Goal: Task Accomplishment & Management: Manage account settings

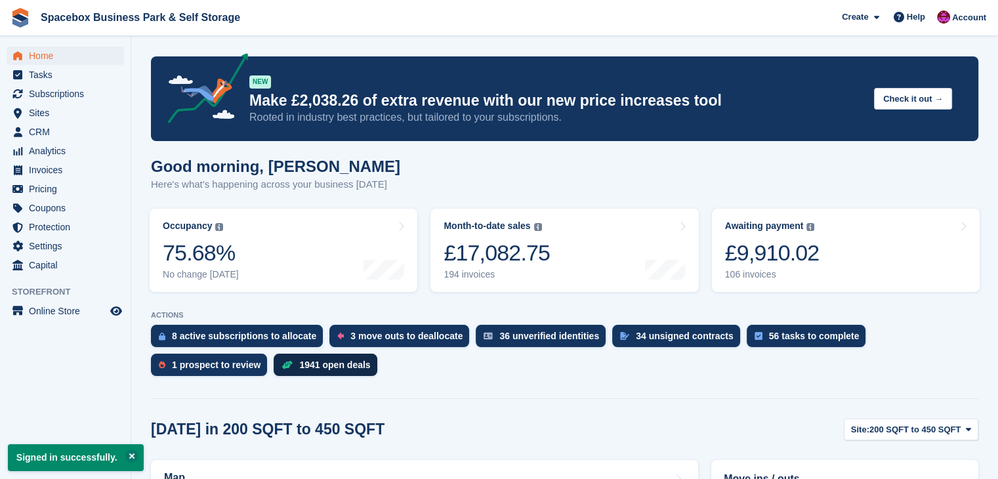
click at [274, 374] on div "1941 open deals" at bounding box center [325, 365] width 103 height 22
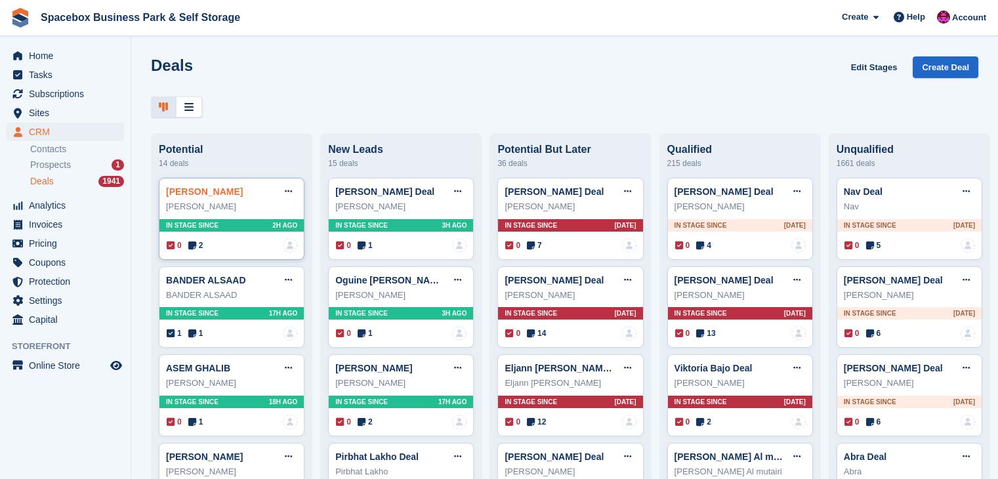
click at [235, 189] on link "[PERSON_NAME]" at bounding box center [204, 191] width 77 height 11
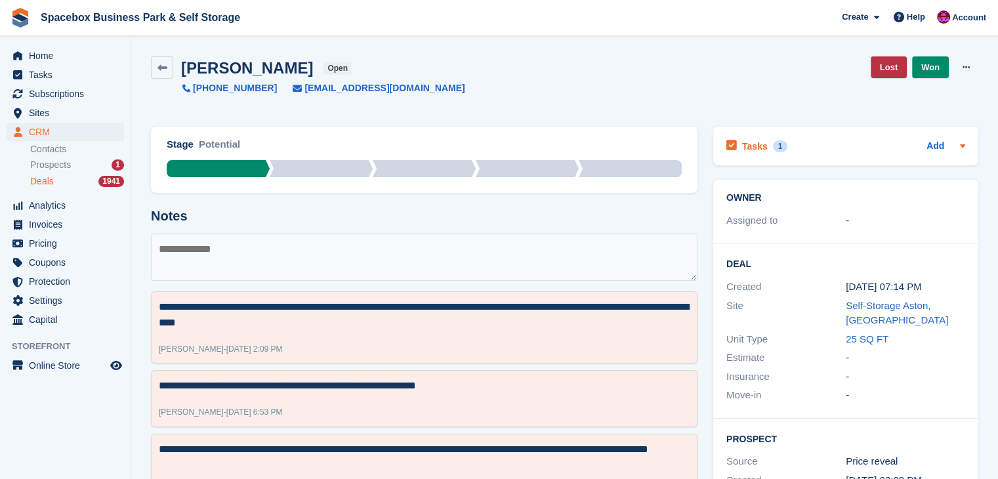
click at [965, 143] on icon at bounding box center [963, 145] width 11 height 11
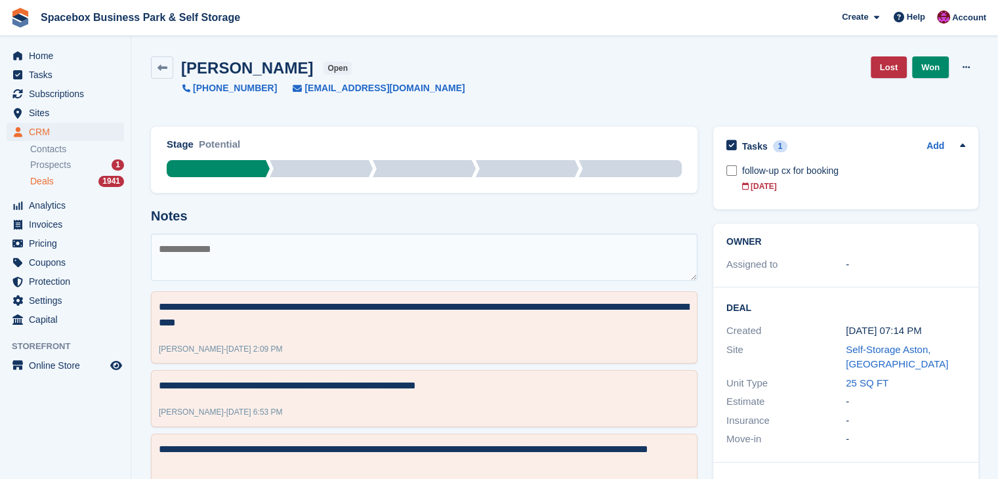
click at [965, 143] on icon at bounding box center [963, 145] width 11 height 11
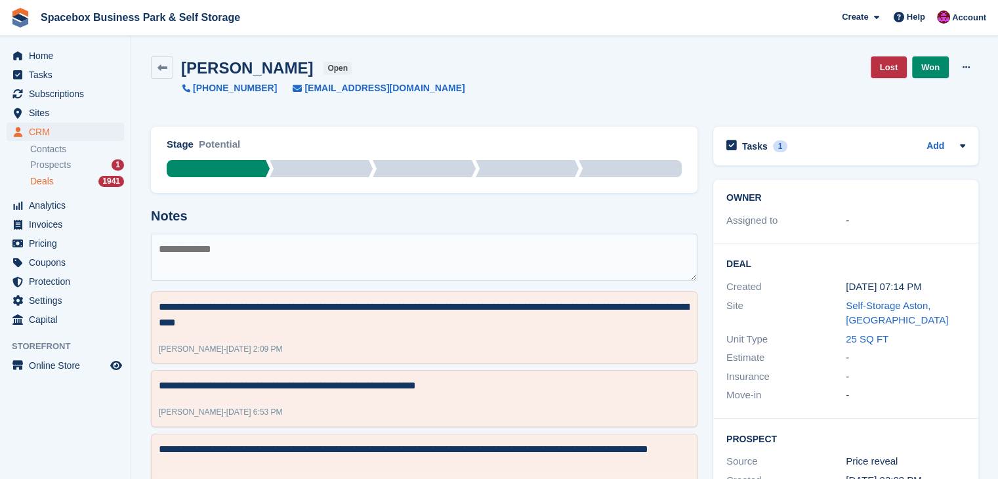
click at [965, 143] on icon at bounding box center [963, 145] width 11 height 11
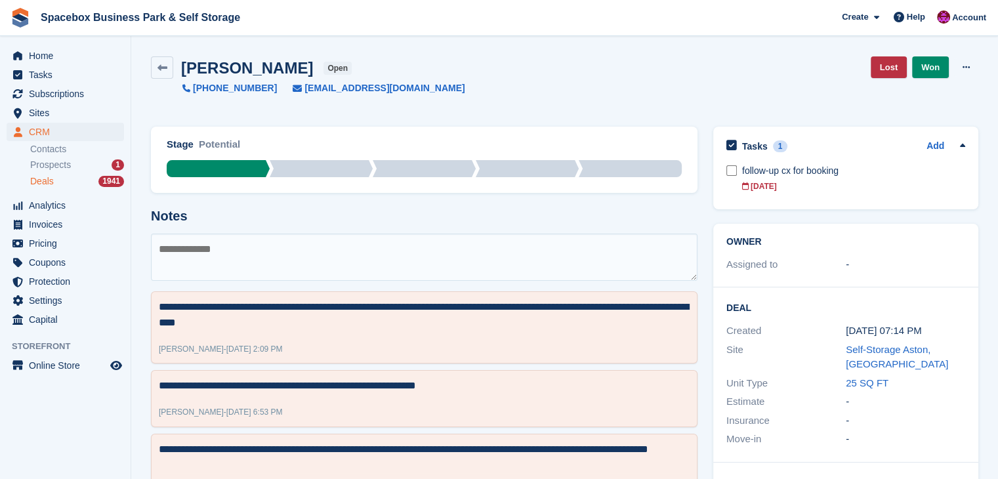
click at [278, 247] on textarea at bounding box center [424, 257] width 547 height 47
type textarea "**********"
click at [378, 221] on h2 "Notes" at bounding box center [424, 216] width 547 height 15
click at [400, 261] on textarea "**********" at bounding box center [424, 257] width 547 height 47
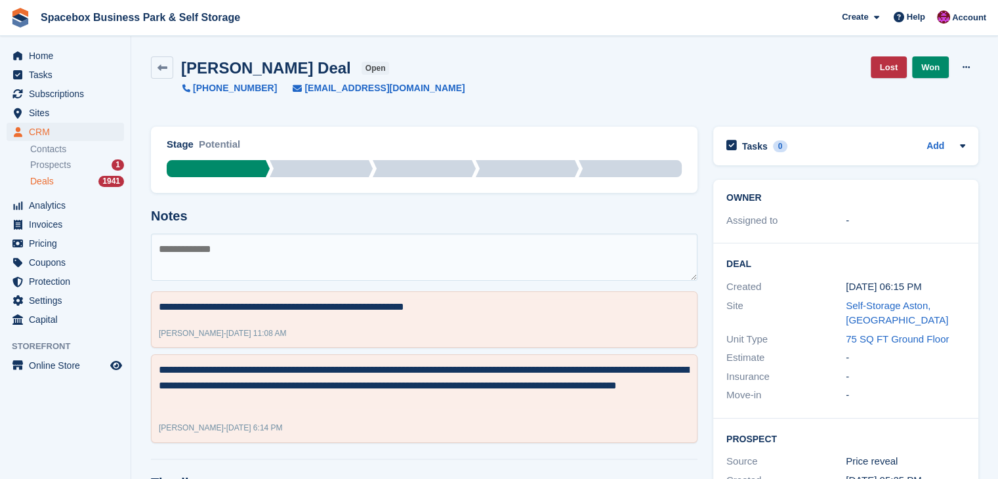
click at [163, 97] on div "[PERSON_NAME] Deal open [PHONE_NUMBER] [EMAIL_ADDRESS][DOMAIN_NAME] Lost Won Ed…" at bounding box center [564, 84] width 843 height 70
click at [400, 274] on textarea at bounding box center [424, 257] width 547 height 47
type textarea "*"
type textarea "**********"
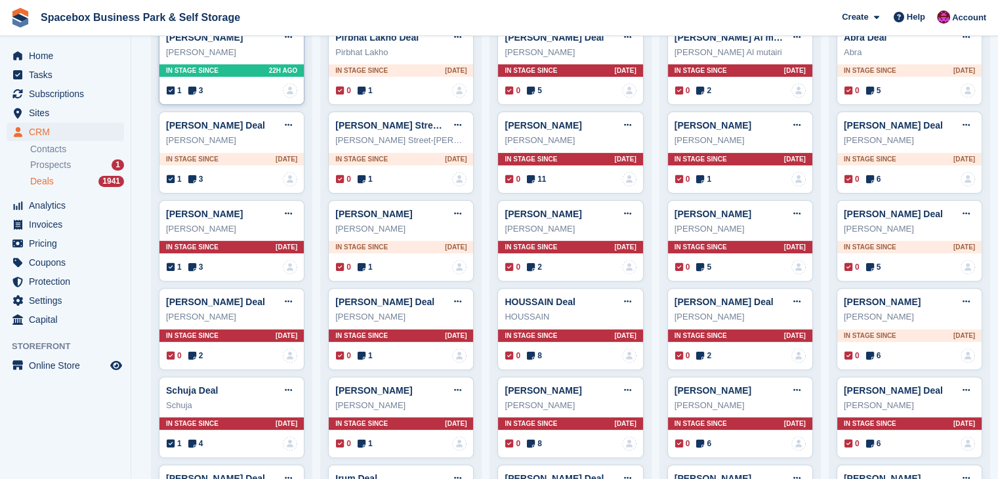
scroll to position [420, 0]
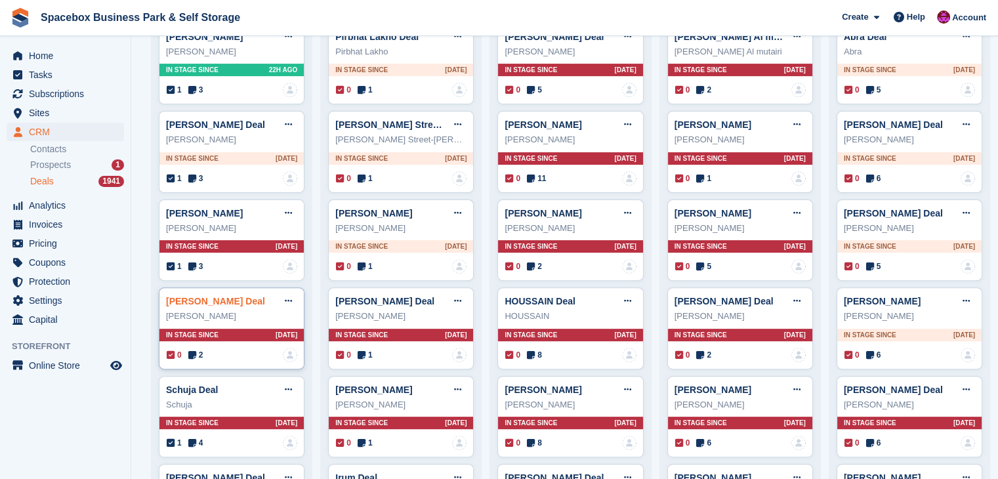
click at [222, 303] on link "[PERSON_NAME] Deal" at bounding box center [215, 301] width 99 height 11
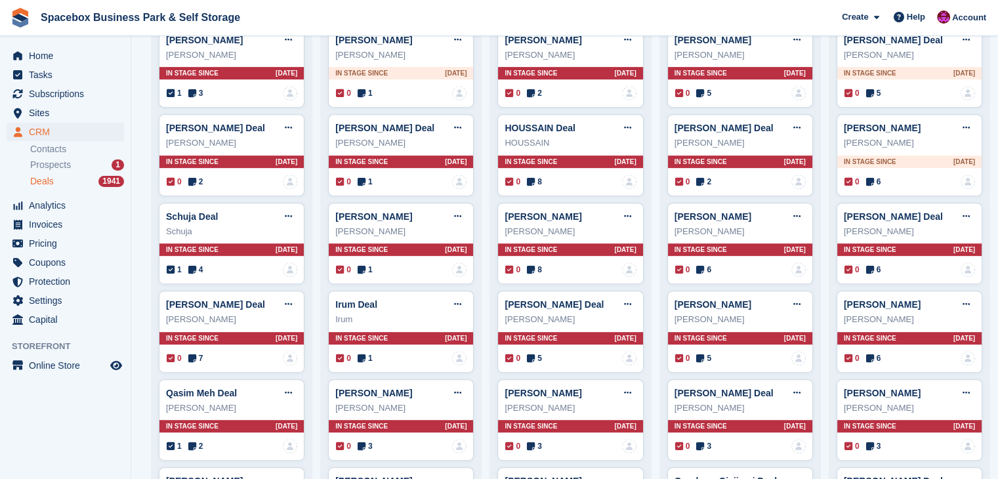
scroll to position [595, 0]
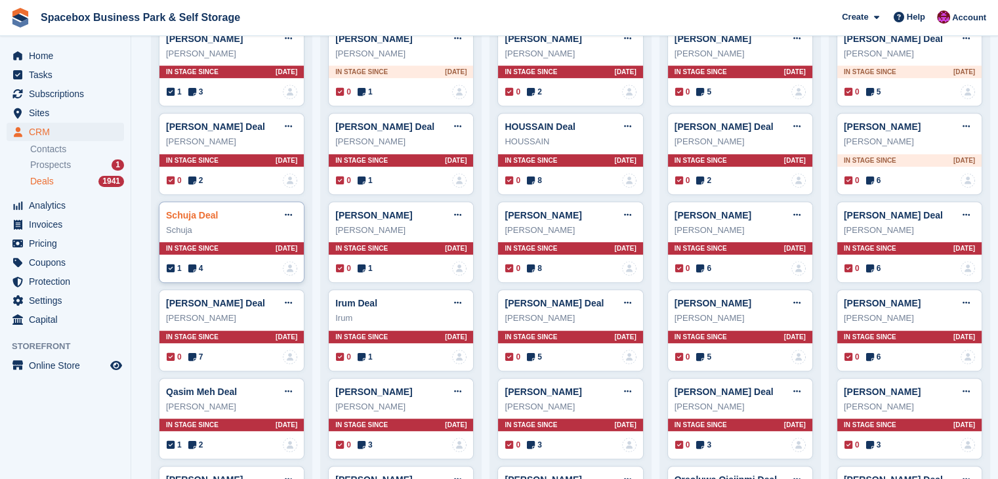
click at [198, 220] on link "Schuja Deal" at bounding box center [192, 215] width 52 height 11
